Goal: Register for event/course

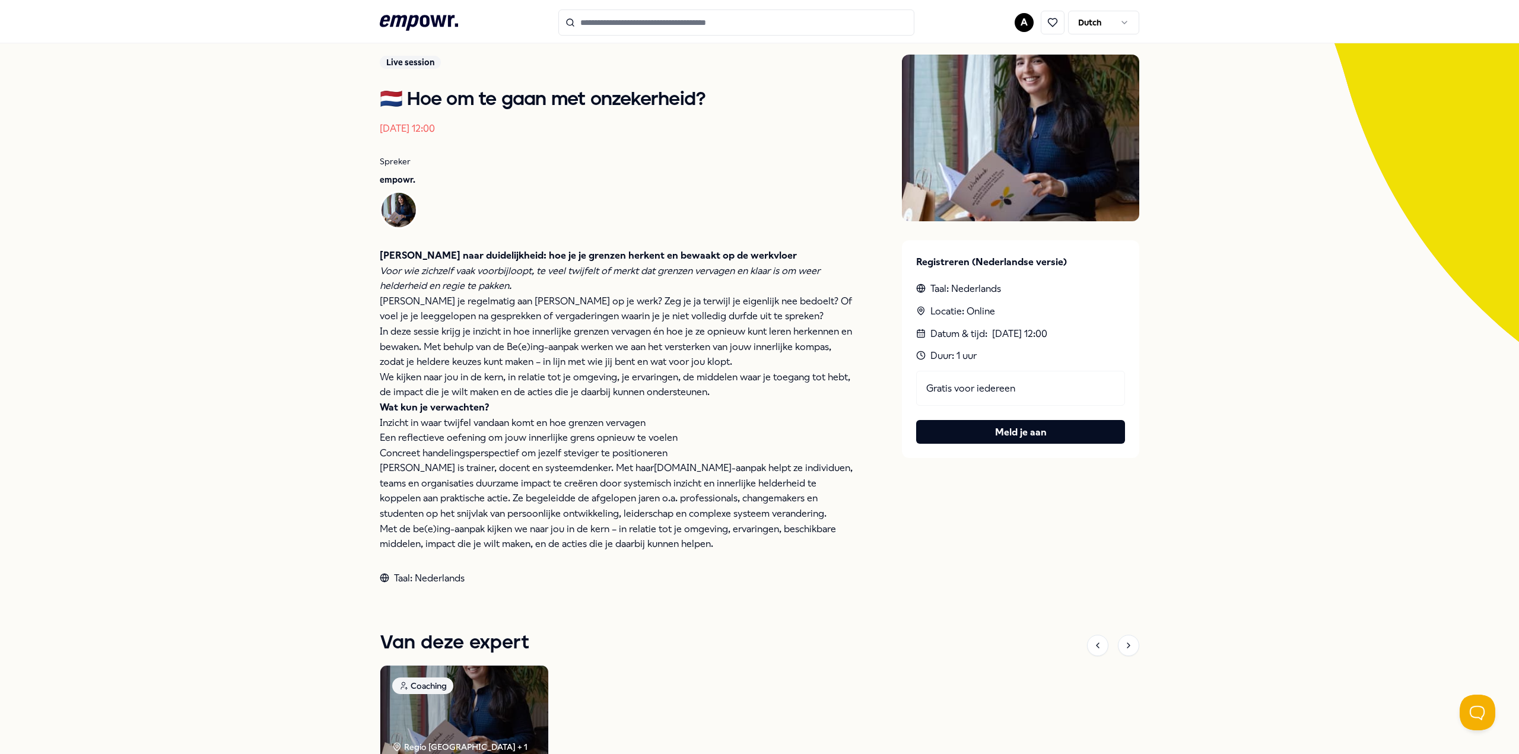
scroll to position [119, 0]
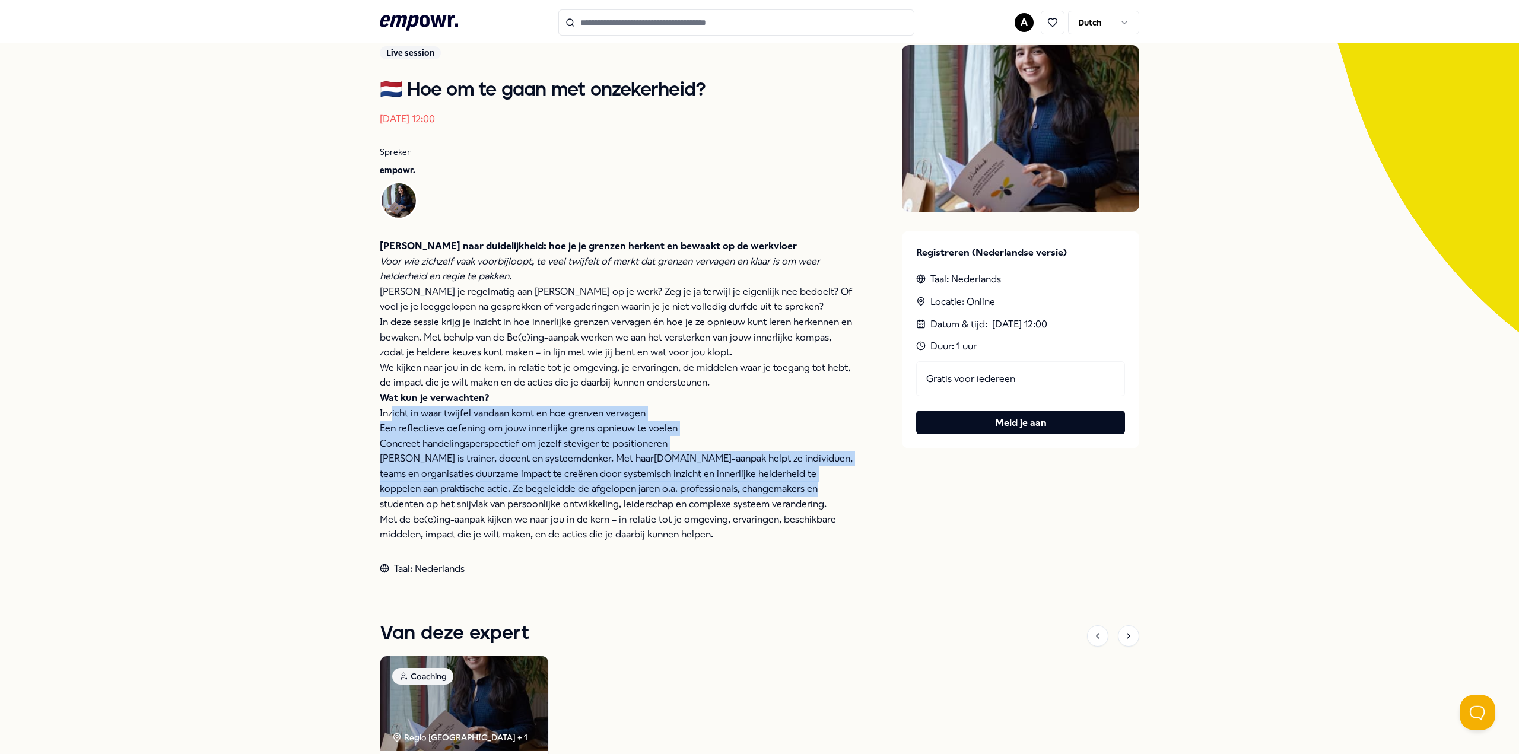
drag, startPoint x: 388, startPoint y: 415, endPoint x: 762, endPoint y: 492, distance: 381.7
click at [759, 491] on div "[PERSON_NAME] naar duidelijkheid: hoe je je grenzen herkent en bewaakt op de we…" at bounding box center [617, 391] width 475 height 304
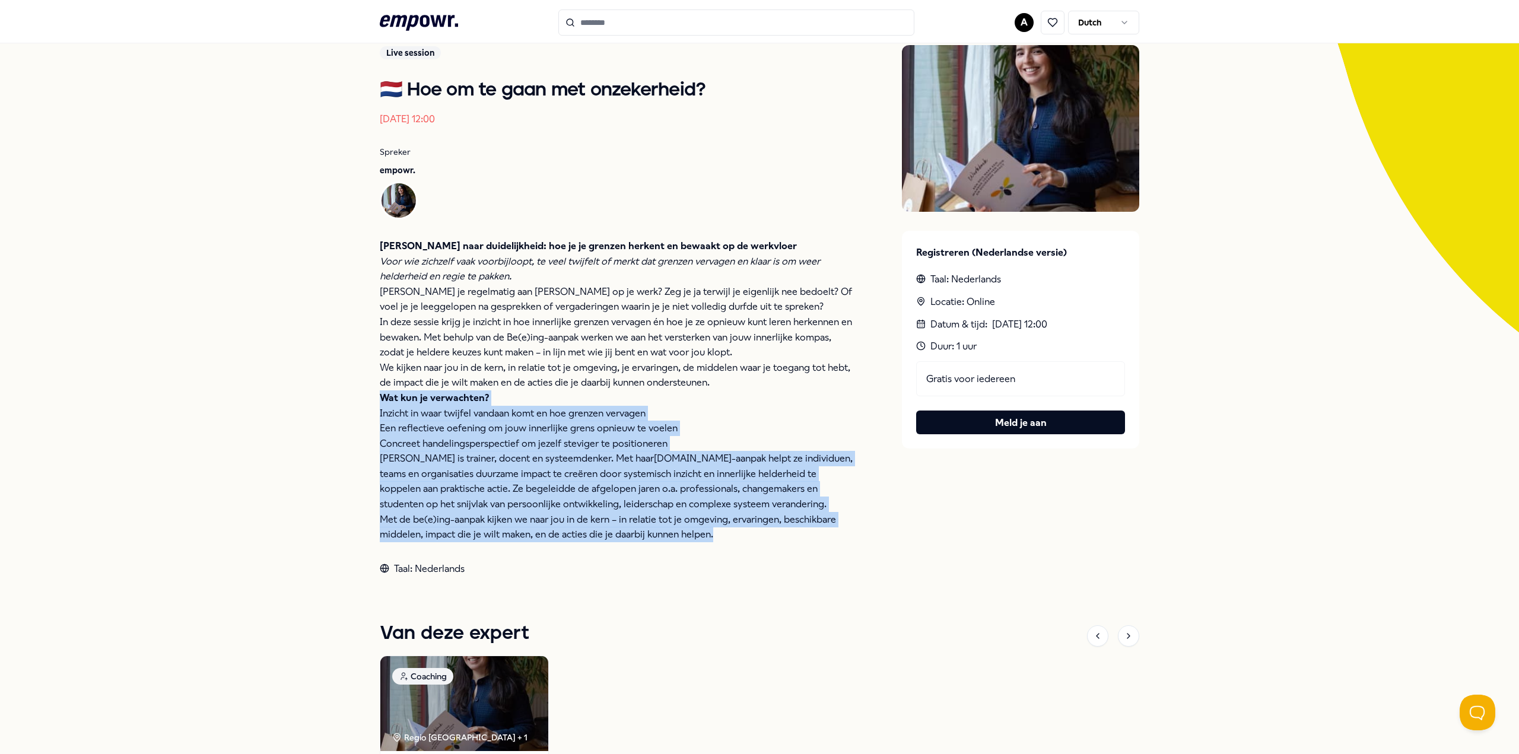
drag, startPoint x: 816, startPoint y: 551, endPoint x: 357, endPoint y: 402, distance: 482.2
click at [354, 403] on div "Terug Live session 🇳🇱 Hoe om te gaan met onzekerheid? [DATE] 12:00 Spreker empo…" at bounding box center [759, 448] width 1519 height 981
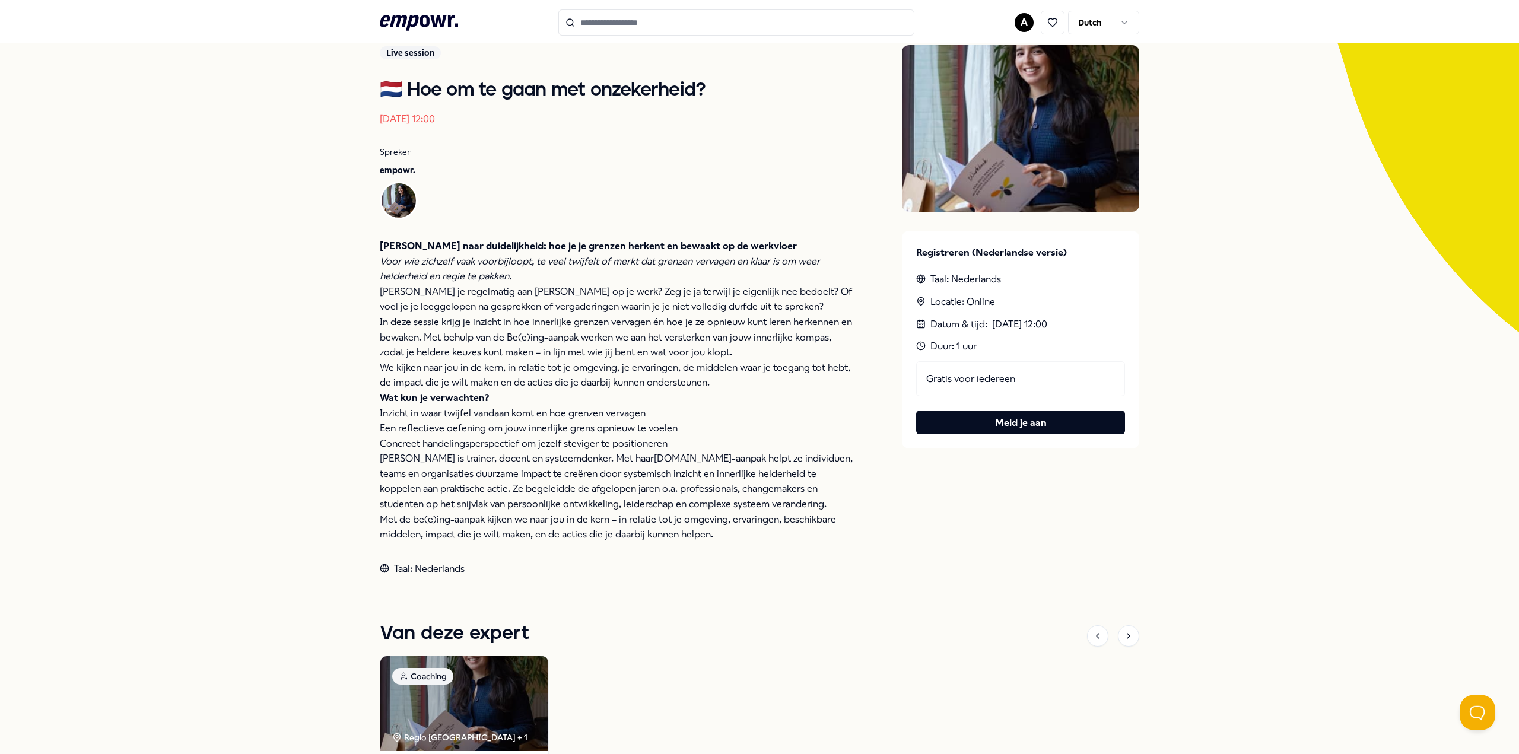
click at [501, 373] on p "We kijken naar jou in de kern, in relatie tot je omgeving, je ervaringen, de mi…" at bounding box center [617, 375] width 475 height 30
drag, startPoint x: 622, startPoint y: 443, endPoint x: 370, endPoint y: 441, distance: 251.6
click at [367, 440] on div "Terug Live session 🇳🇱 Hoe om te gaan met onzekerheid? [DATE] 12:00 Spreker empo…" at bounding box center [759, 448] width 1519 height 981
click at [448, 455] on p "[PERSON_NAME] is trainer, docent en systeemdenker. Met haar [DOMAIN_NAME] -aanp…" at bounding box center [617, 481] width 475 height 61
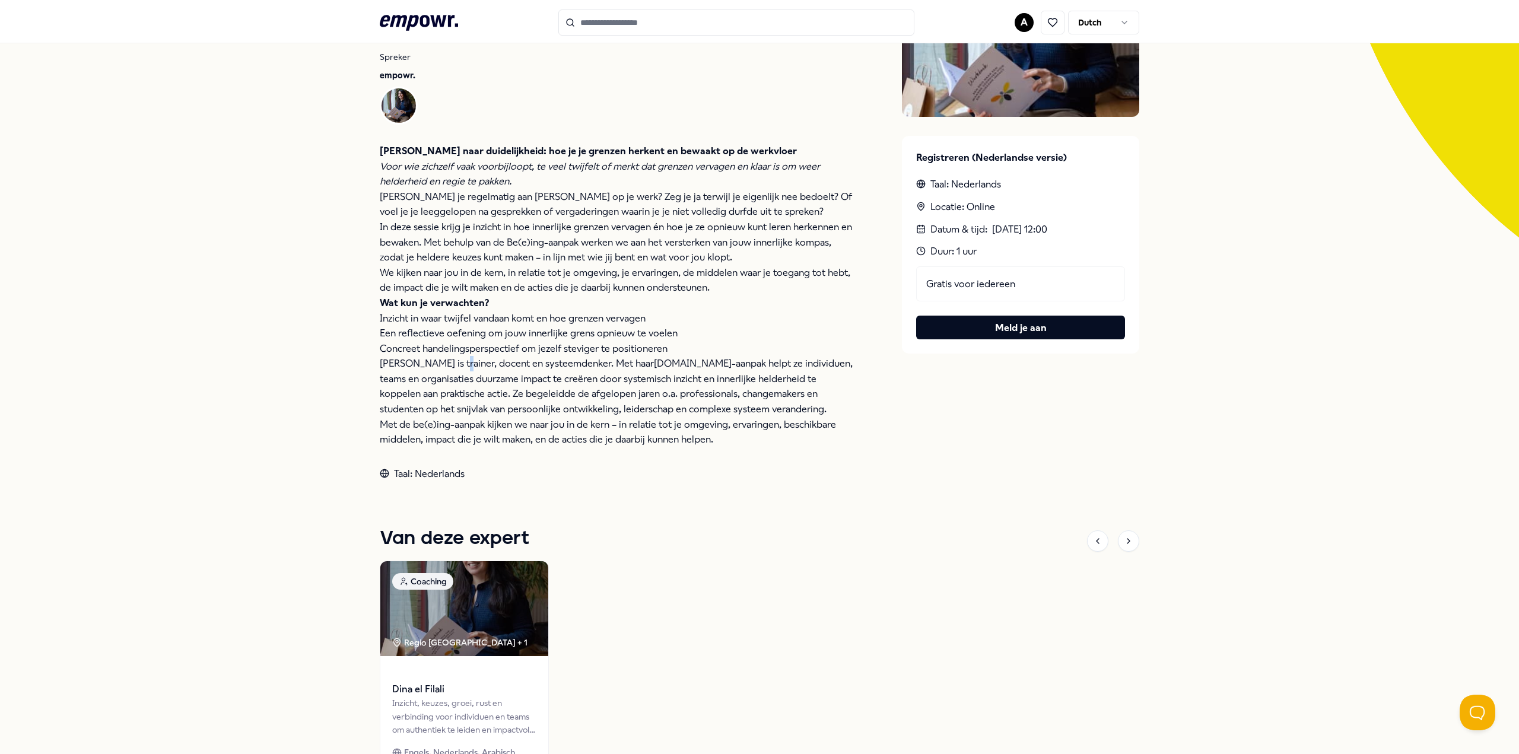
scroll to position [237, 0]
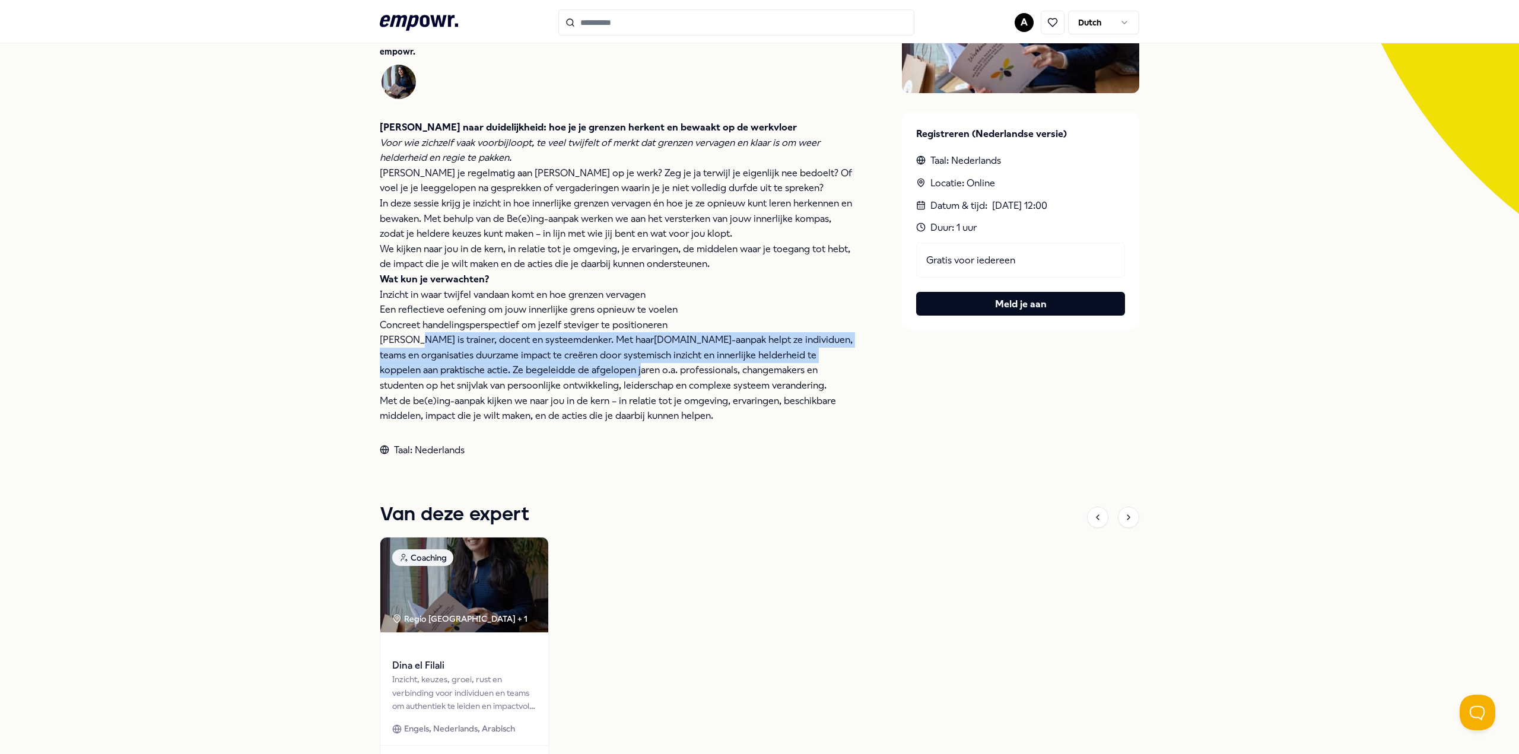
drag, startPoint x: 406, startPoint y: 336, endPoint x: 669, endPoint y: 408, distance: 272.3
click at [580, 372] on p "[PERSON_NAME] is trainer, docent en systeemdenker. Met haar [DOMAIN_NAME] -aanp…" at bounding box center [617, 362] width 475 height 61
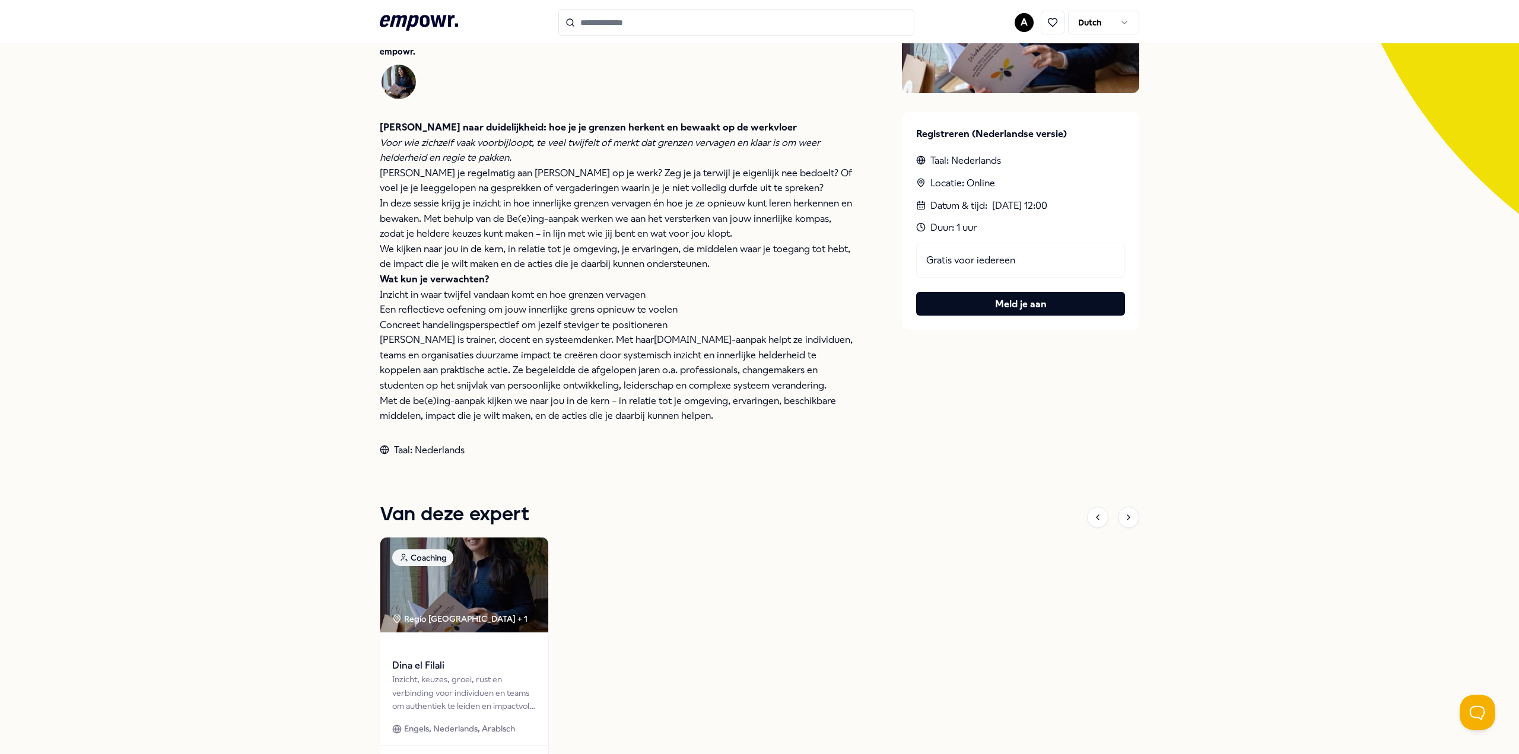
click at [727, 427] on div "Live session 🇳🇱 Hoe om te gaan met onzekerheid? [DATE] 12:00 Spreker empowr. Va…" at bounding box center [617, 192] width 475 height 532
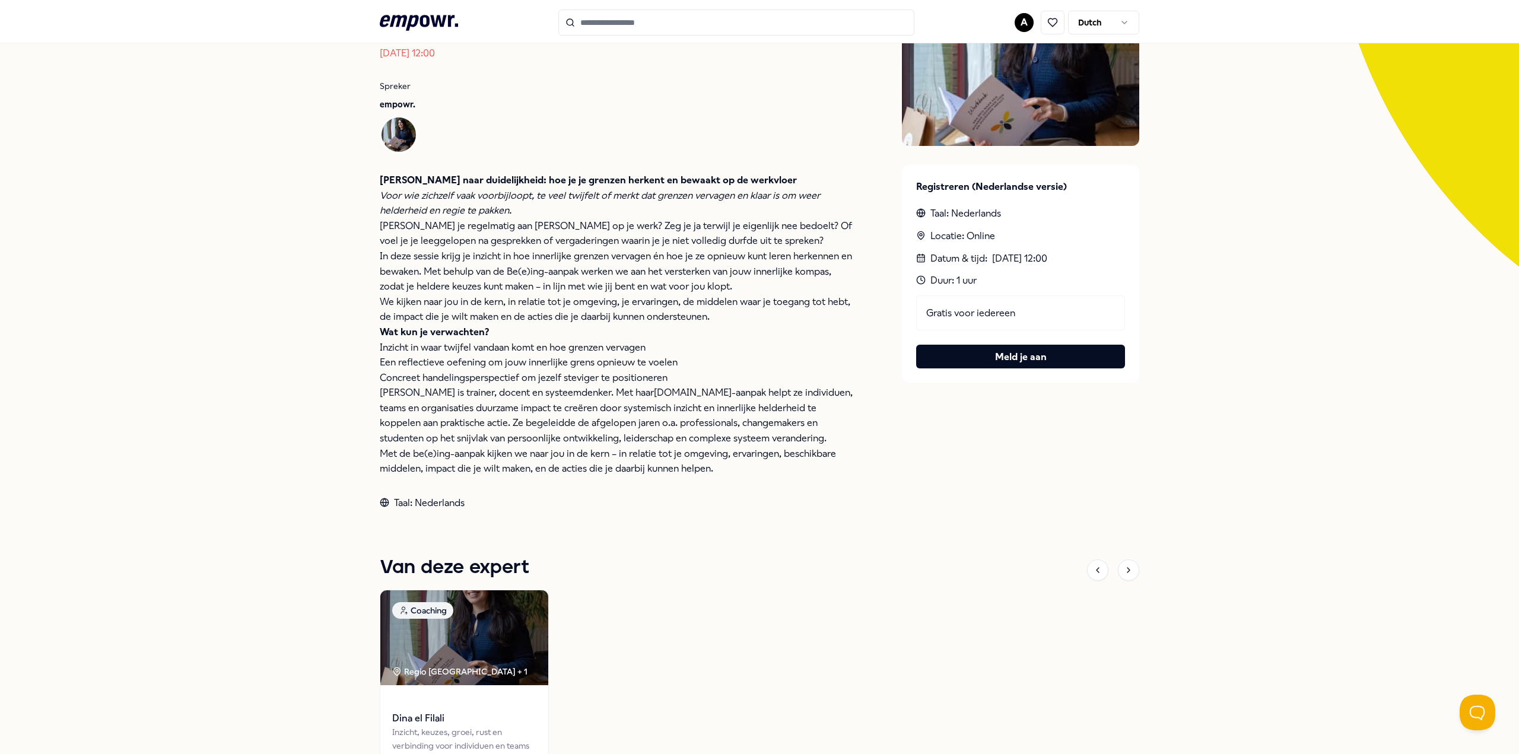
scroll to position [119, 0]
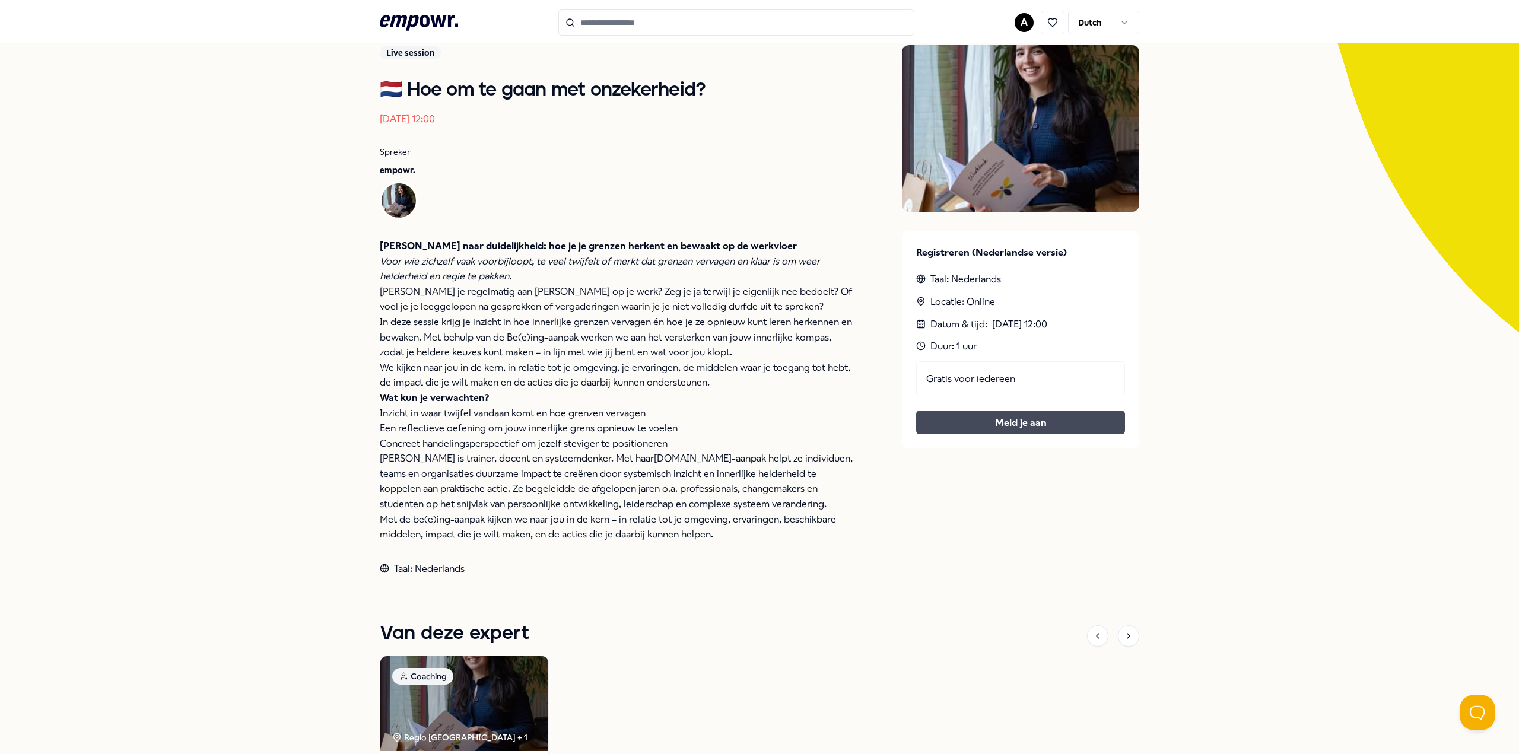
click at [988, 420] on button "Meld je aan" at bounding box center [1020, 423] width 209 height 24
